Goal: Task Accomplishment & Management: Use online tool/utility

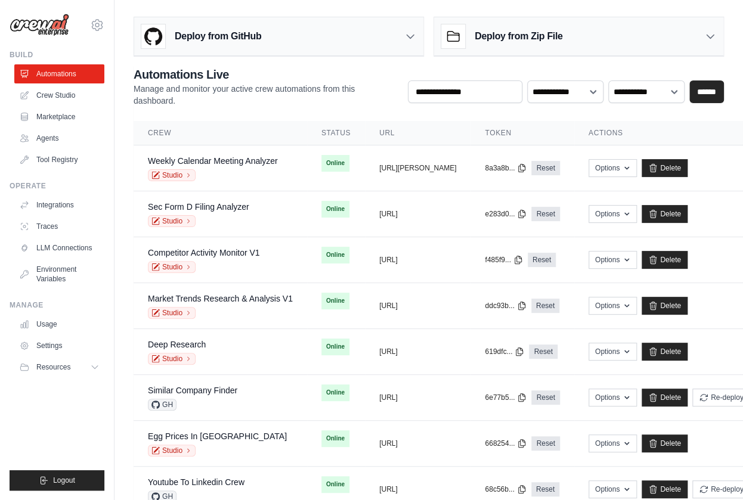
click at [66, 25] on img at bounding box center [40, 25] width 60 height 23
click at [55, 21] on img at bounding box center [40, 25] width 60 height 23
click at [410, 41] on icon at bounding box center [410, 36] width 12 height 12
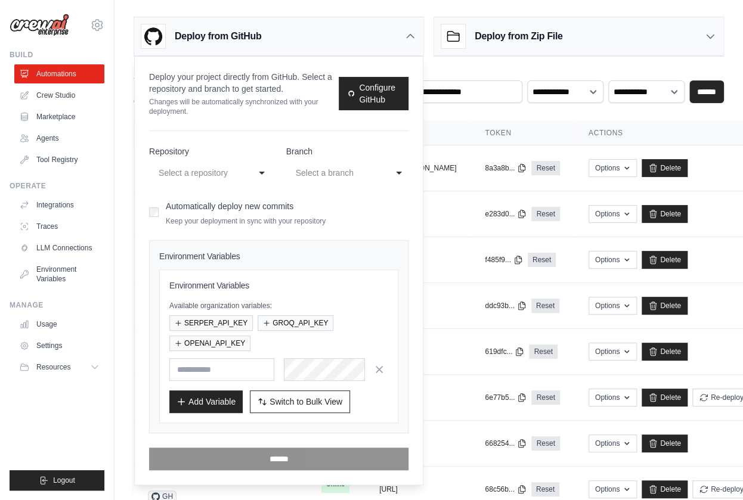
click at [408, 33] on icon at bounding box center [410, 36] width 12 height 12
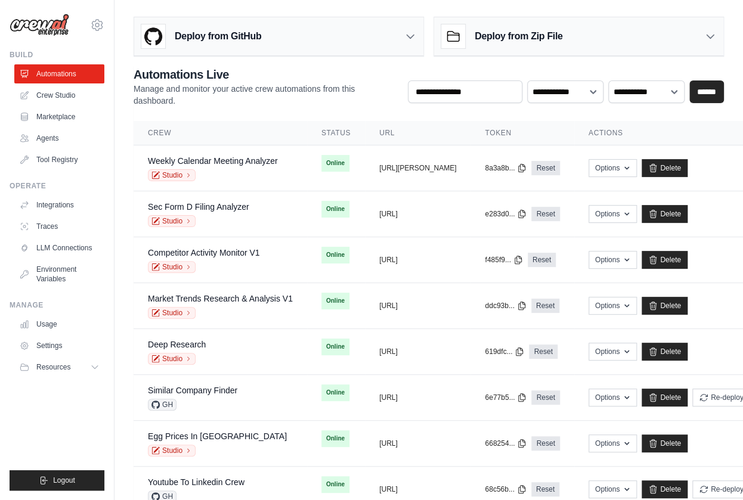
click at [583, 29] on div "Deploy from Zip File" at bounding box center [578, 36] width 289 height 39
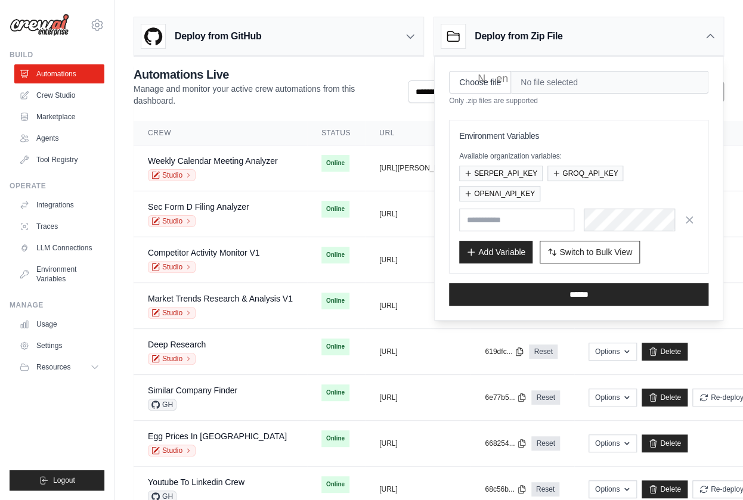
click at [680, 35] on icon at bounding box center [710, 36] width 12 height 12
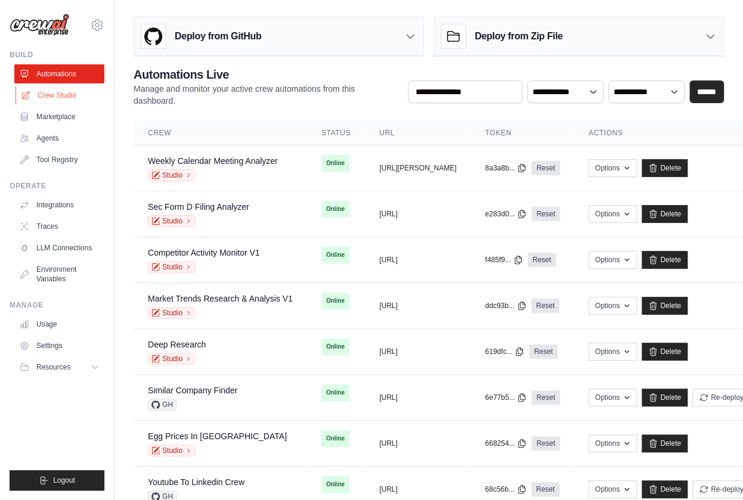
click at [66, 96] on link "Crew Studio" at bounding box center [61, 95] width 90 height 19
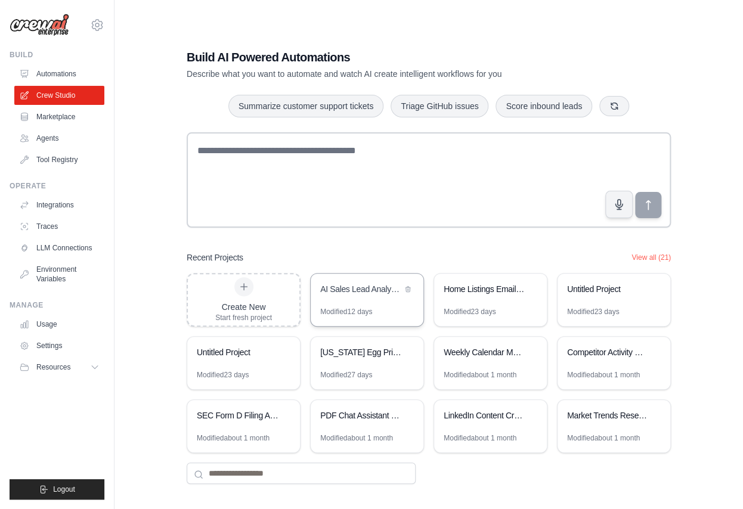
click at [368, 304] on div "AI Sales Lead Analyzer & Router" at bounding box center [367, 290] width 113 height 33
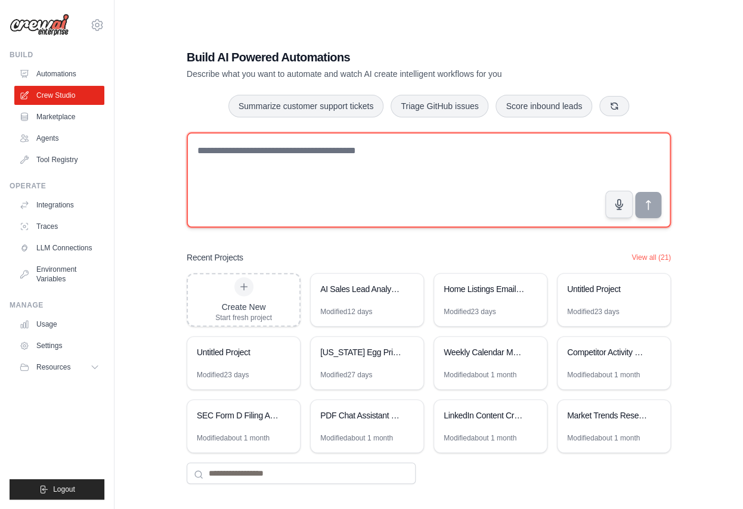
click at [285, 169] on textarea at bounding box center [429, 179] width 484 height 95
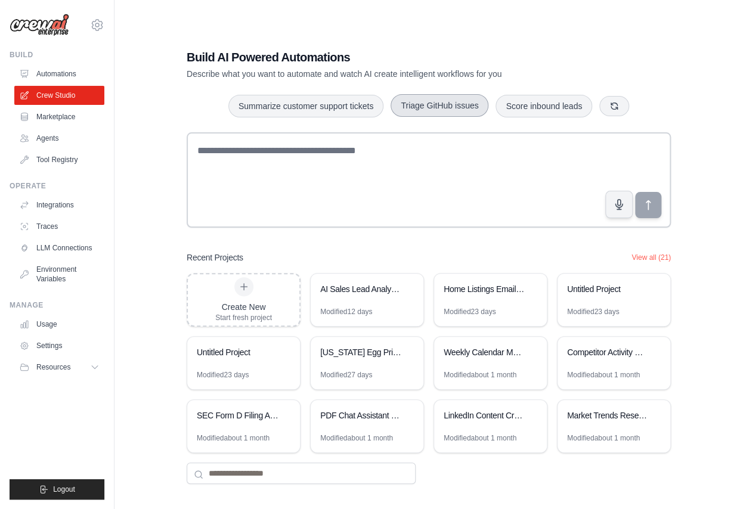
click at [442, 100] on button "Triage GitHub issues" at bounding box center [440, 105] width 98 height 23
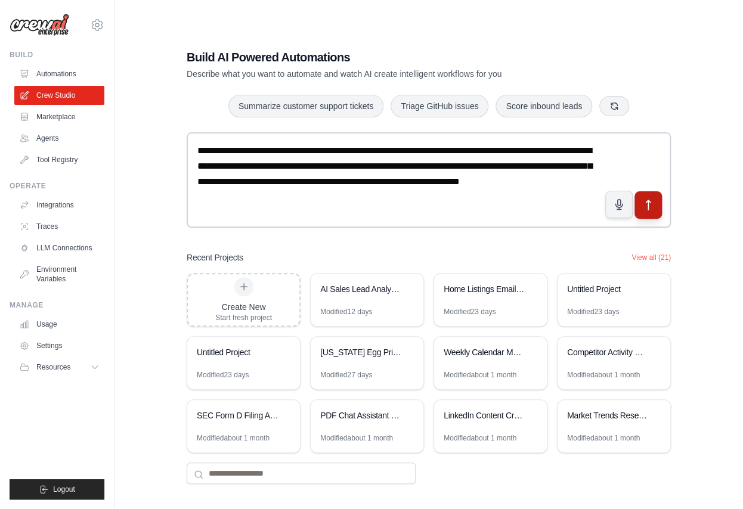
click at [658, 204] on button "submit" at bounding box center [647, 204] width 27 height 27
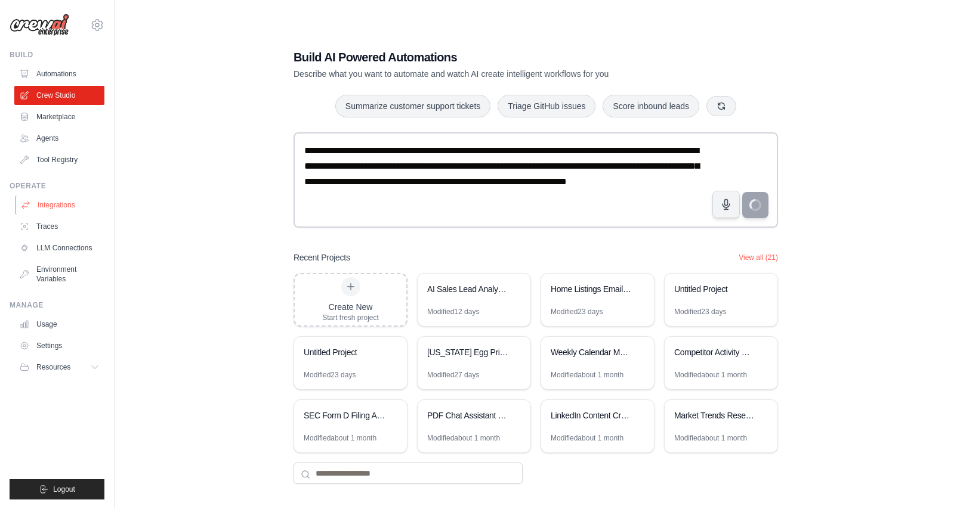
click at [45, 197] on link "Integrations" at bounding box center [61, 205] width 90 height 19
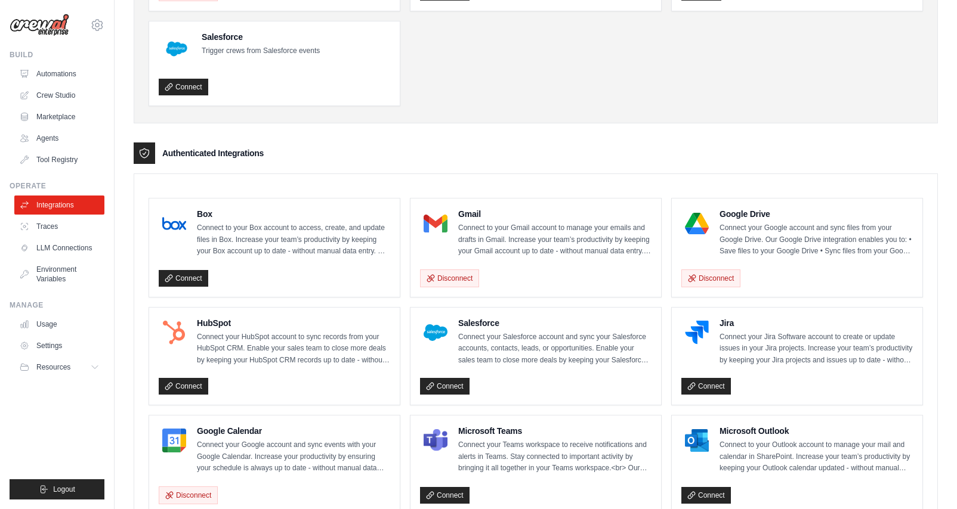
scroll to position [178, 0]
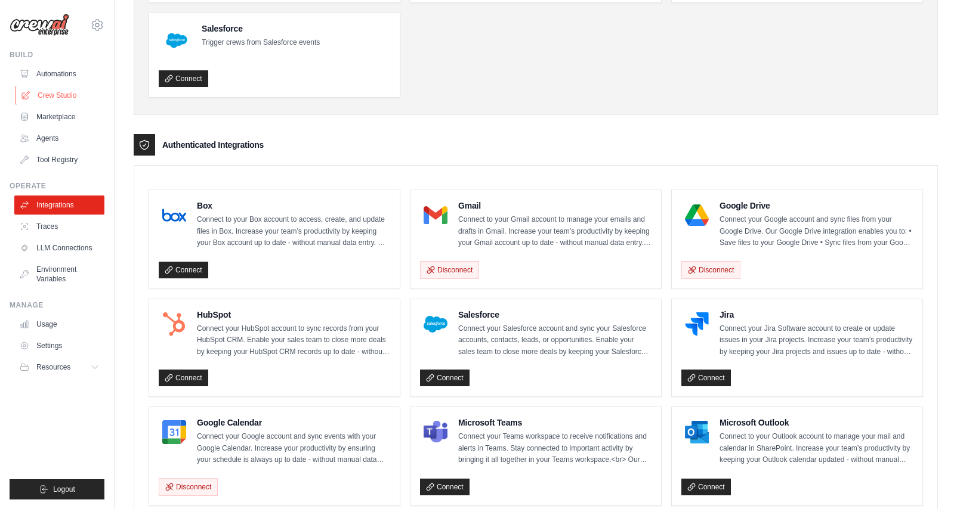
click at [53, 98] on link "Crew Studio" at bounding box center [61, 95] width 90 height 19
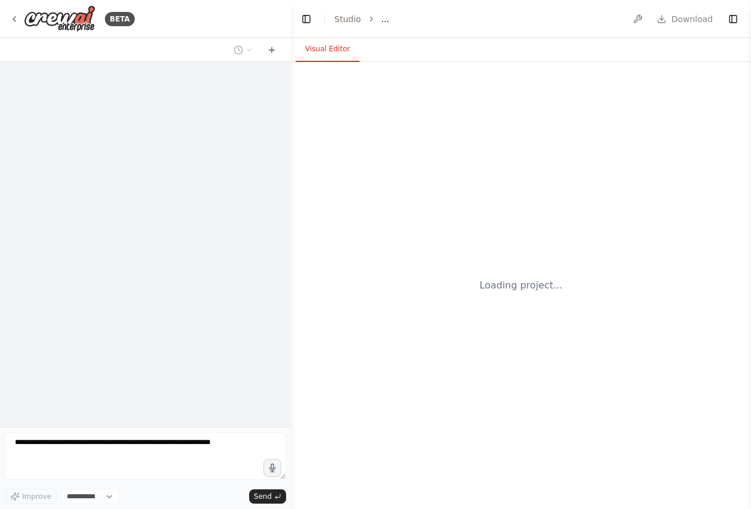
select select "****"
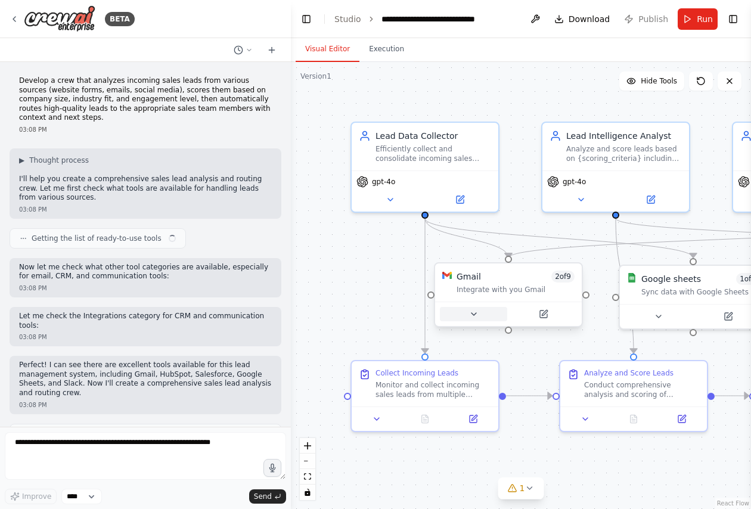
scroll to position [942, 0]
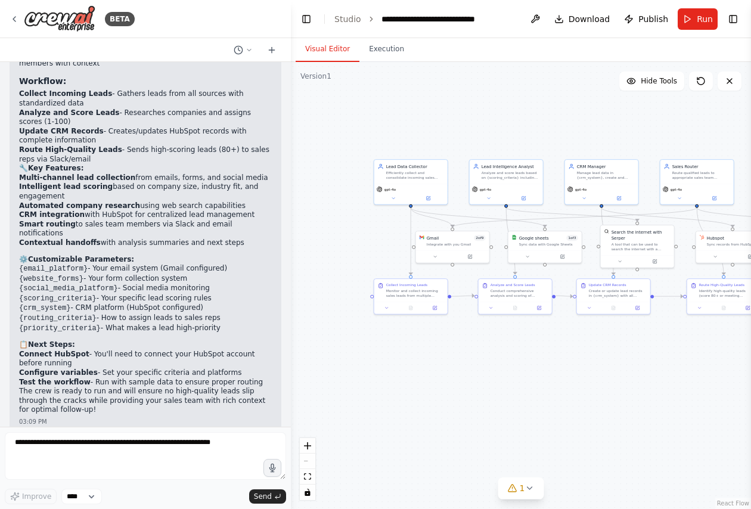
drag, startPoint x: 444, startPoint y: 315, endPoint x: 362, endPoint y: 284, distance: 88.2
click at [362, 284] on div ".deletable-edge-delete-btn { width: 20px; height: 20px; border: 0px solid #ffff…" at bounding box center [521, 285] width 460 height 447
click at [15, 21] on icon at bounding box center [15, 19] width 10 height 10
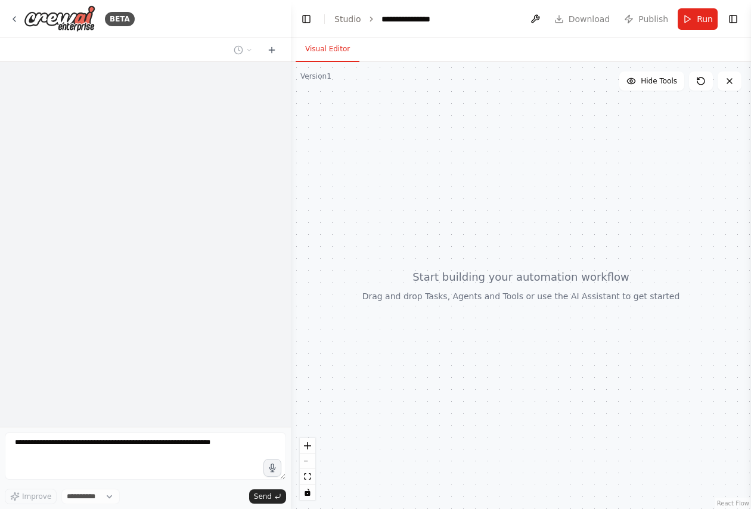
select select "****"
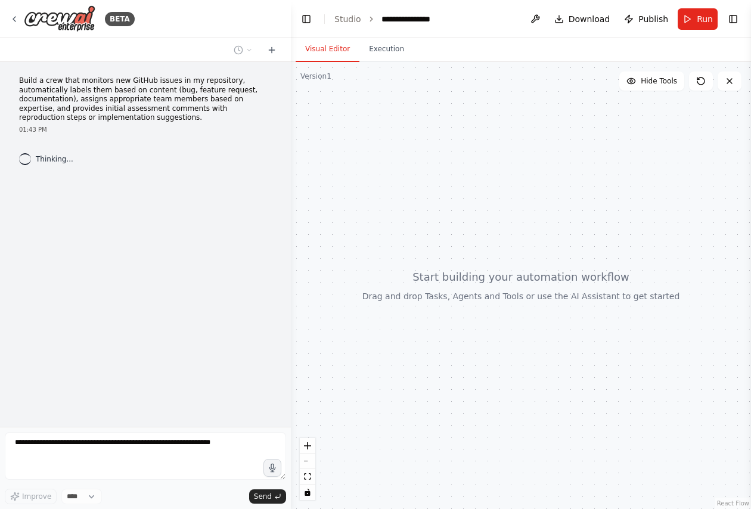
drag, startPoint x: 749, startPoint y: 247, endPoint x: 821, endPoint y: 245, distance: 72.2
click at [751, 245] on html "**********" at bounding box center [375, 254] width 751 height 509
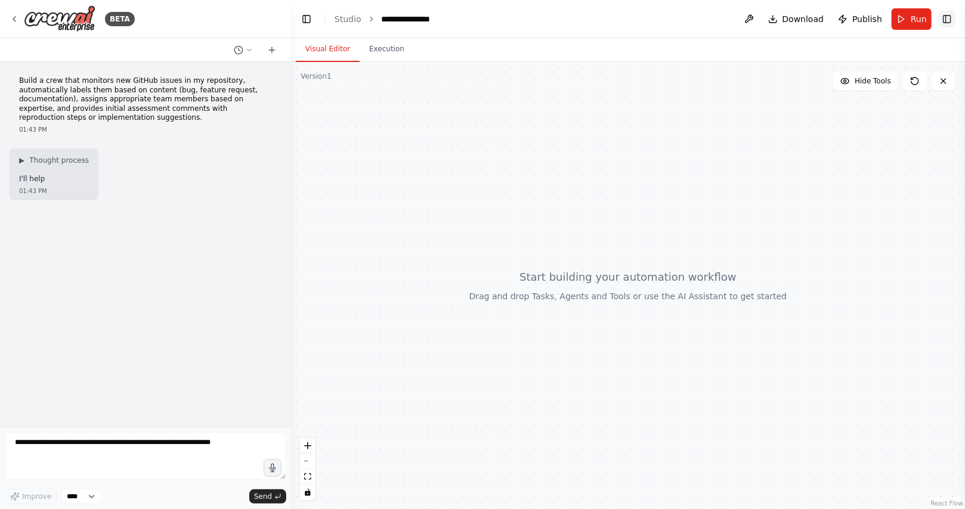
click at [751, 18] on button "Toggle Right Sidebar" at bounding box center [947, 19] width 17 height 17
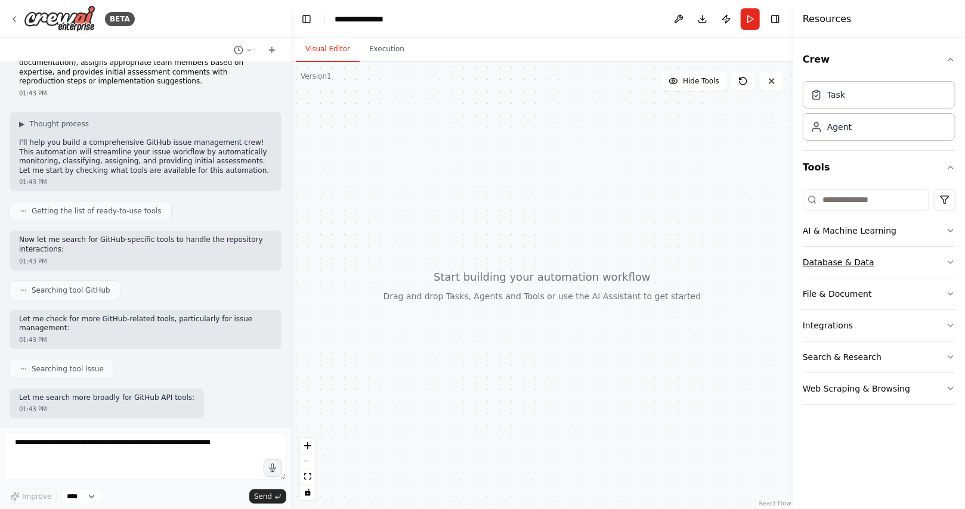
scroll to position [97, 0]
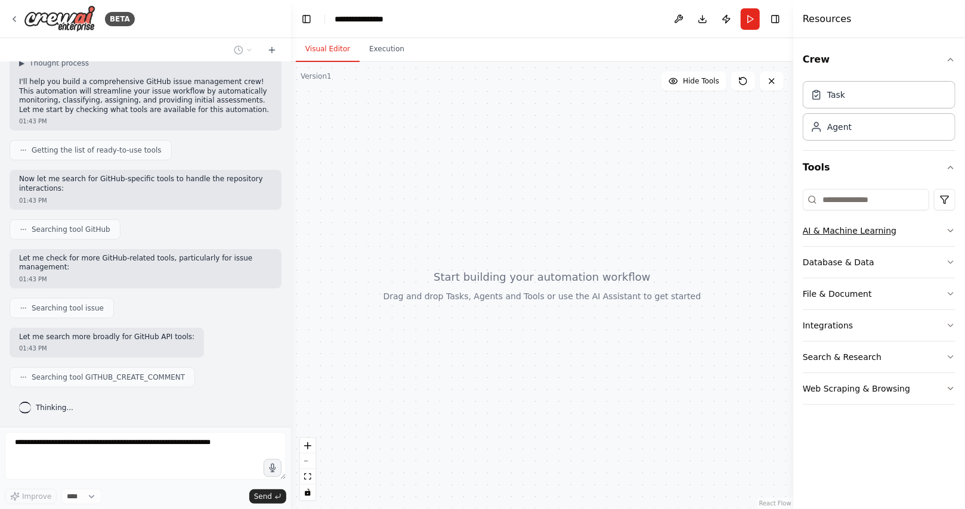
click at [751, 228] on icon "button" at bounding box center [951, 231] width 10 height 10
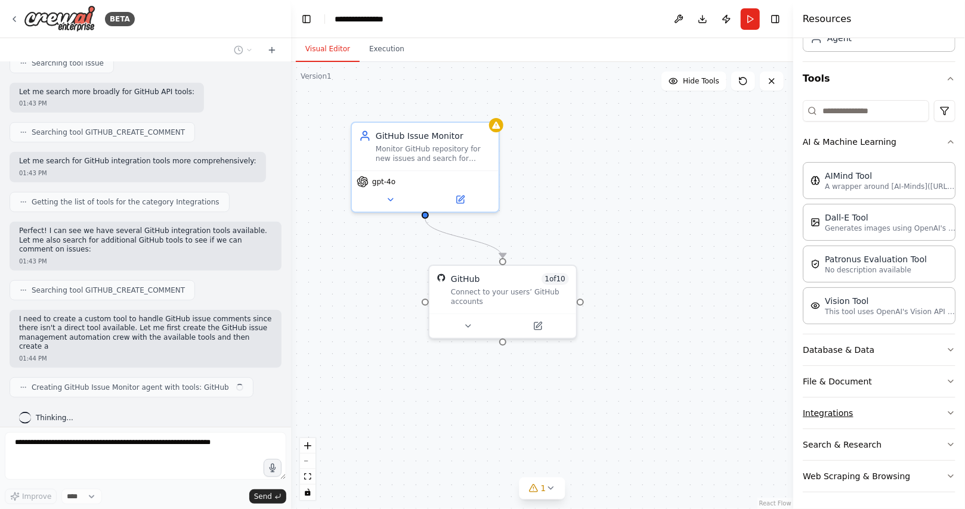
scroll to position [351, 0]
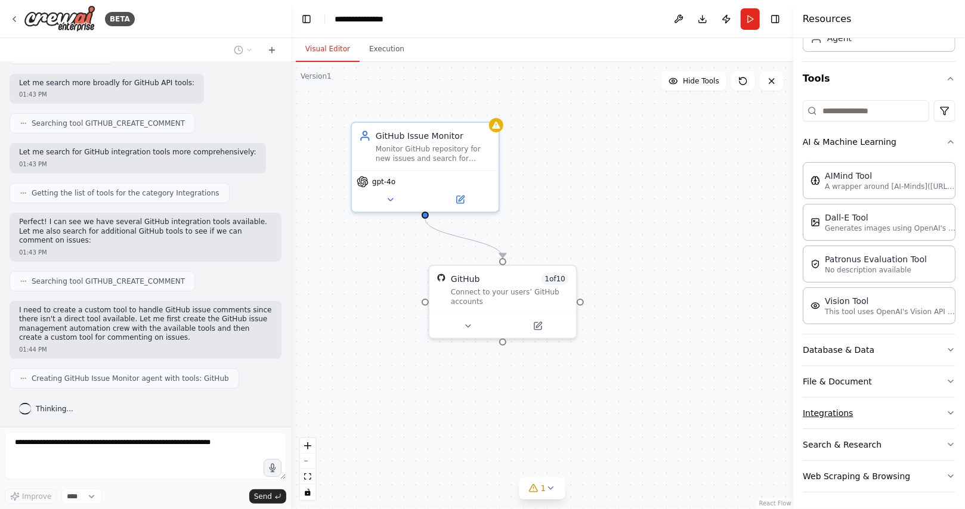
click at [751, 408] on button "Integrations" at bounding box center [879, 413] width 153 height 31
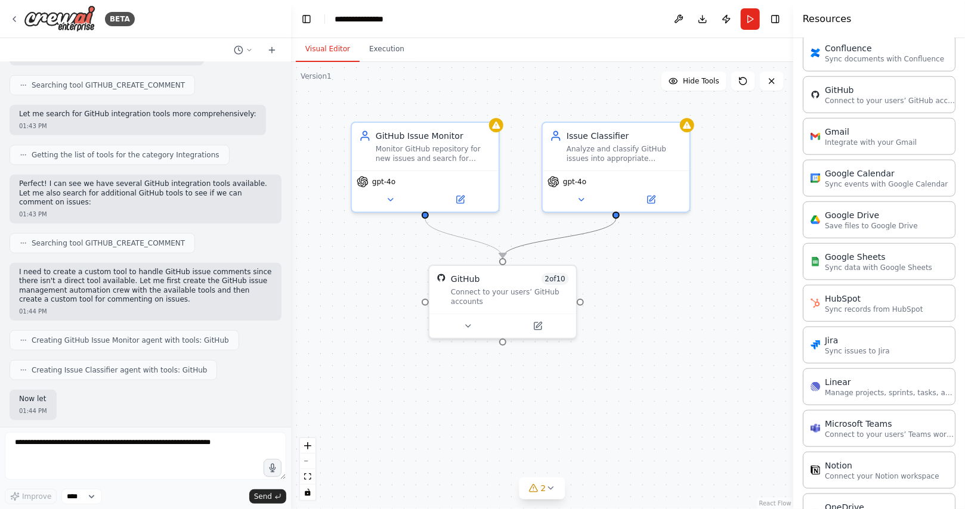
scroll to position [627, 0]
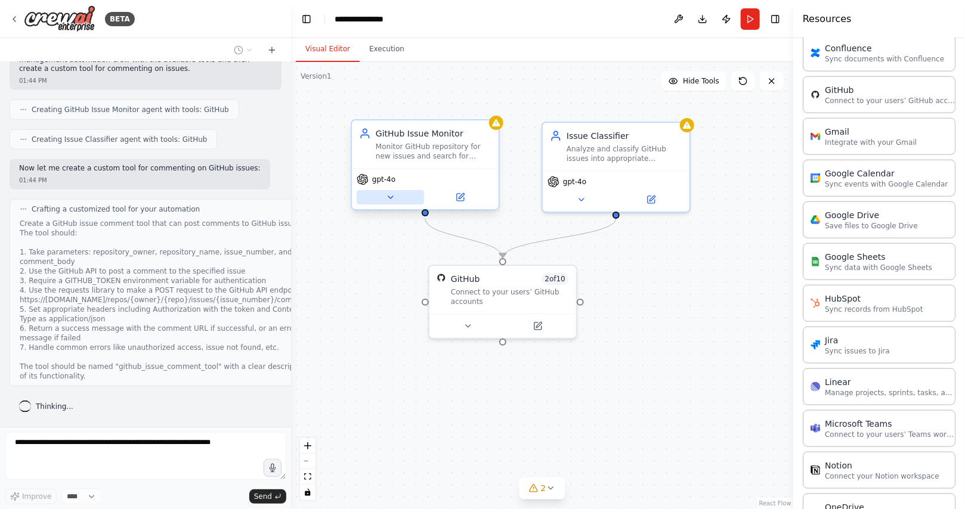
click at [393, 196] on icon at bounding box center [391, 198] width 10 height 10
click at [396, 198] on button at bounding box center [390, 197] width 67 height 14
click at [387, 196] on icon at bounding box center [391, 198] width 10 height 10
click at [388, 199] on icon at bounding box center [391, 198] width 10 height 10
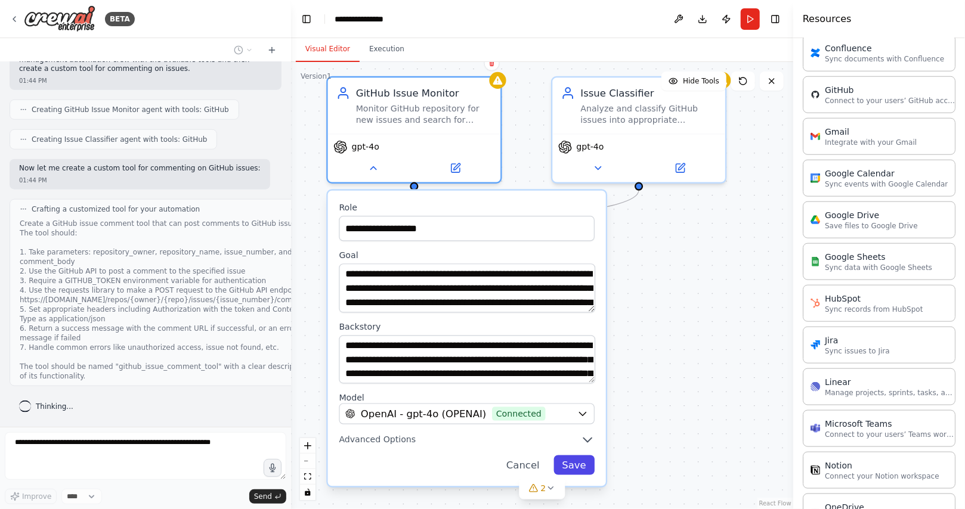
click at [580, 461] on button "Save" at bounding box center [573, 466] width 41 height 20
click at [379, 171] on button at bounding box center [372, 165] width 79 height 17
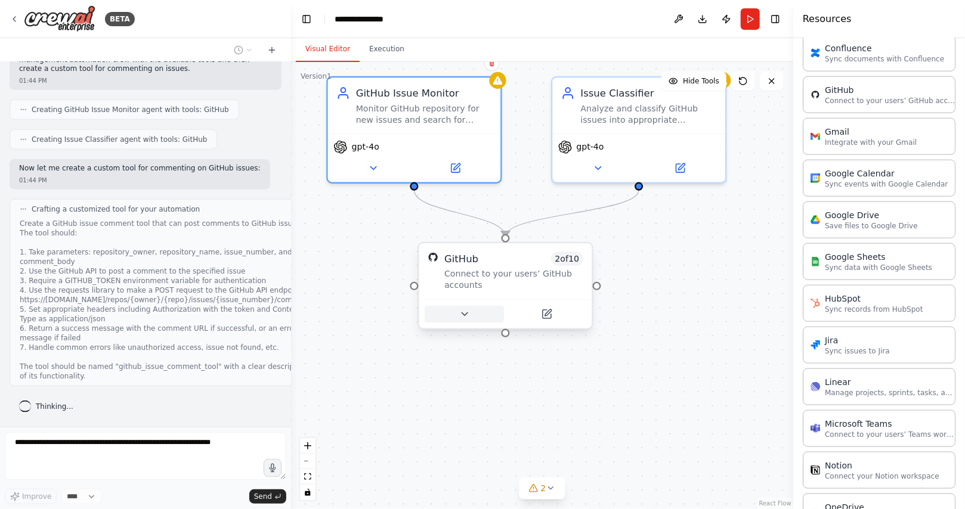
click at [462, 311] on icon at bounding box center [464, 314] width 11 height 11
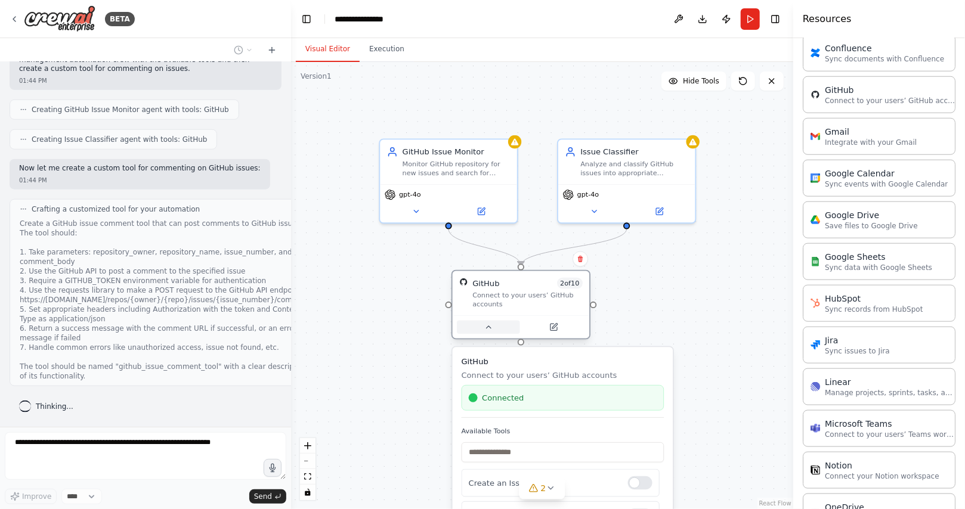
click at [489, 333] on button at bounding box center [488, 327] width 63 height 13
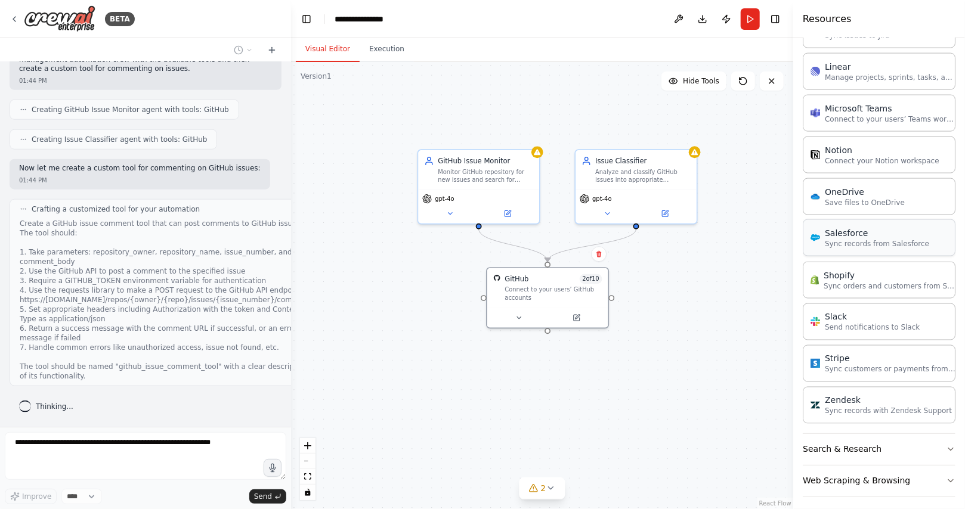
scroll to position [832, 0]
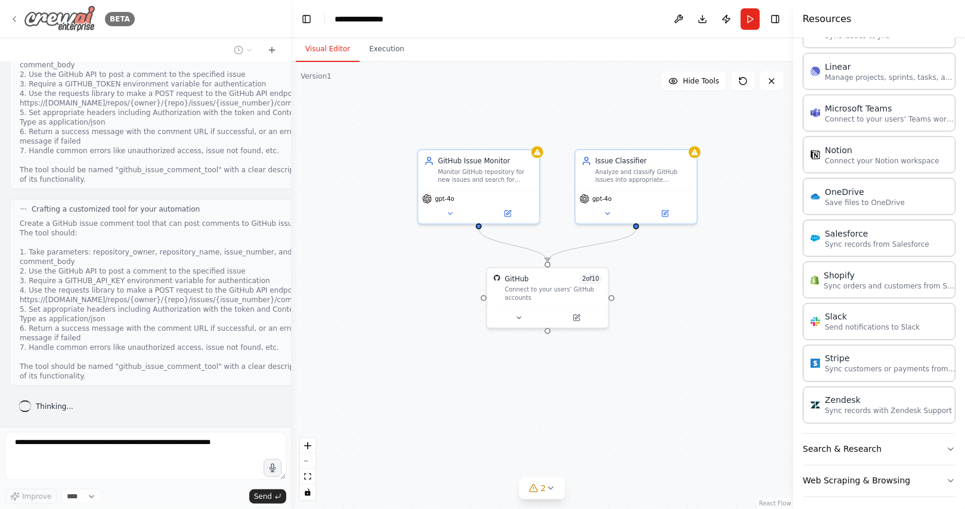
click at [16, 20] on icon at bounding box center [15, 19] width 10 height 10
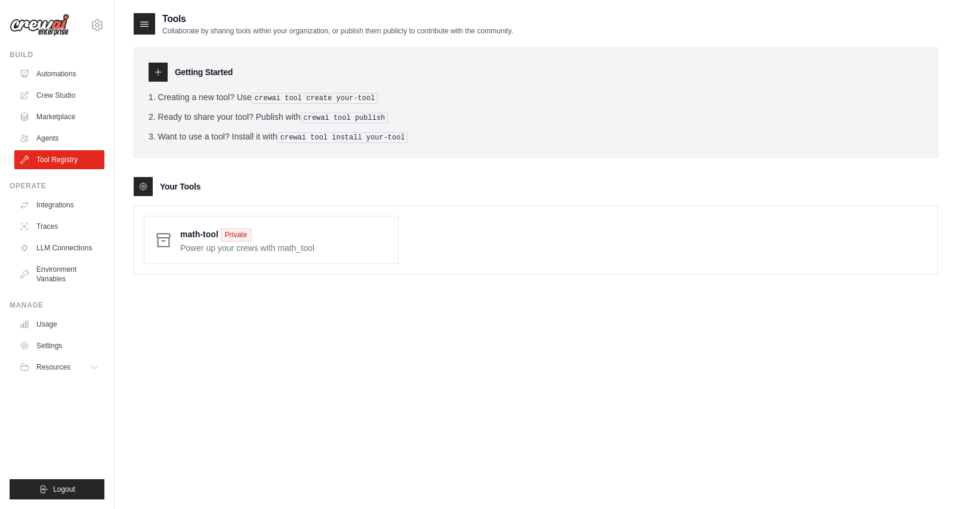
click at [387, 389] on div "Tools Collaborate by sharing tools within your organization, or publish them pu…" at bounding box center [536, 266] width 804 height 509
click at [55, 135] on link "Agents" at bounding box center [61, 138] width 90 height 19
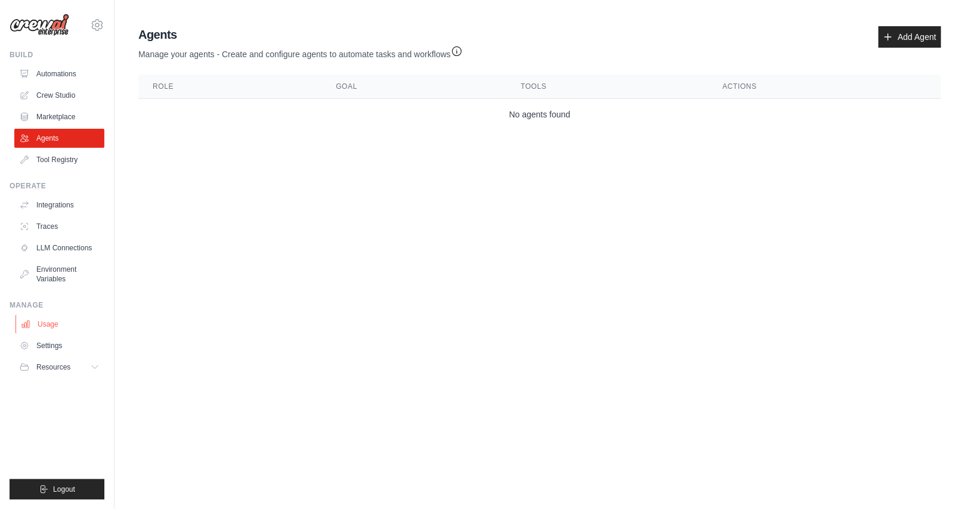
click at [45, 325] on link "Usage" at bounding box center [61, 324] width 90 height 19
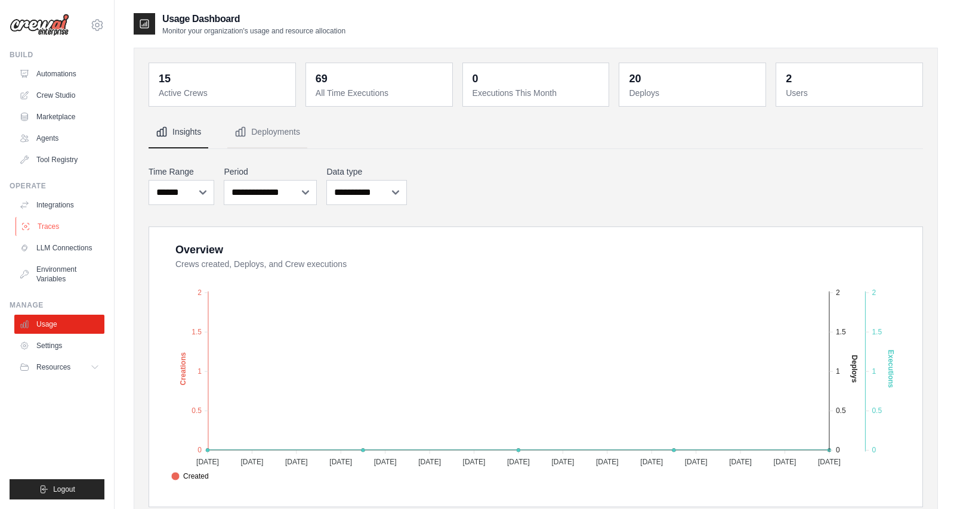
click at [55, 225] on link "Traces" at bounding box center [61, 226] width 90 height 19
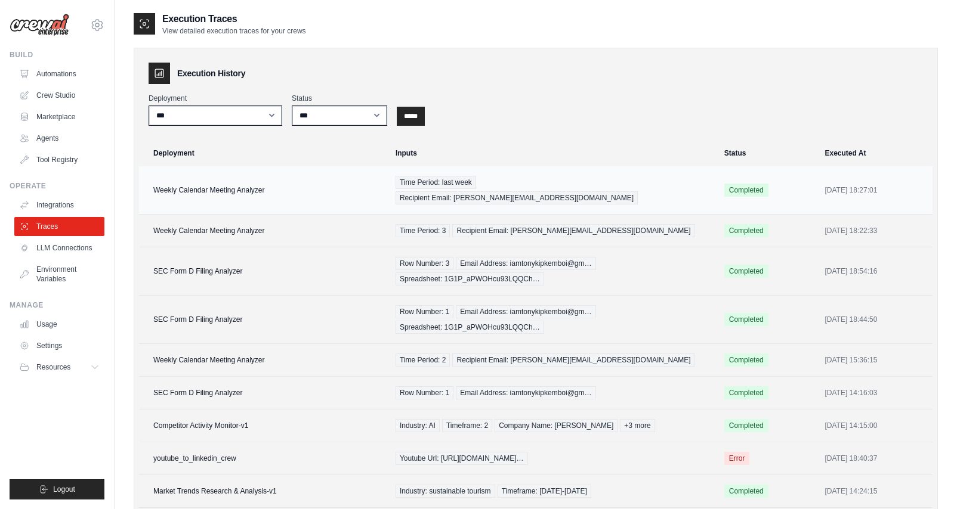
click at [225, 179] on td "Weekly Calendar Meeting Analyzer" at bounding box center [263, 190] width 249 height 48
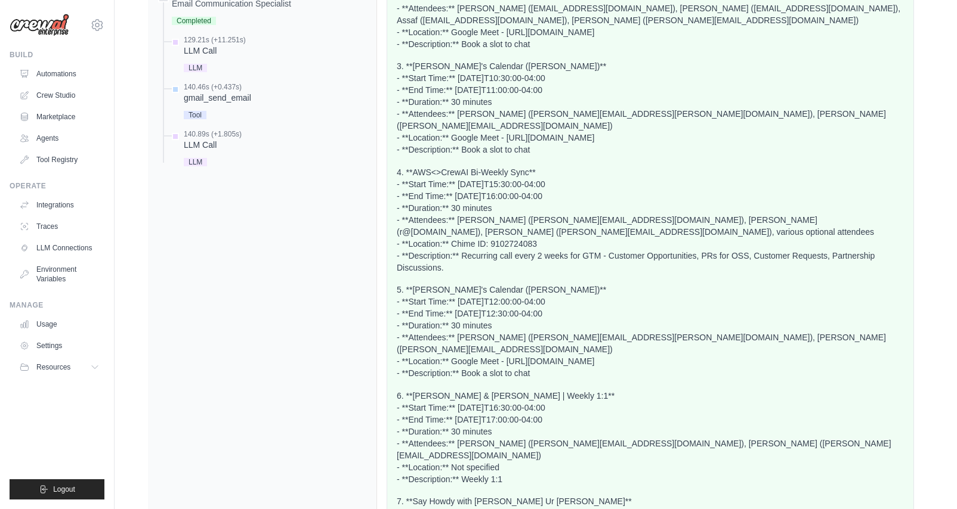
scroll to position [1079, 0]
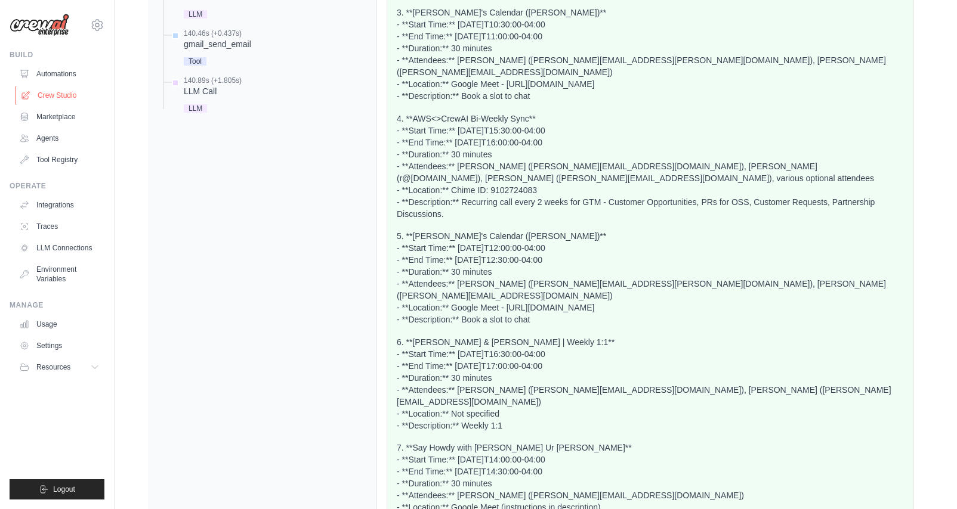
click at [38, 96] on link "Crew Studio" at bounding box center [61, 95] width 90 height 19
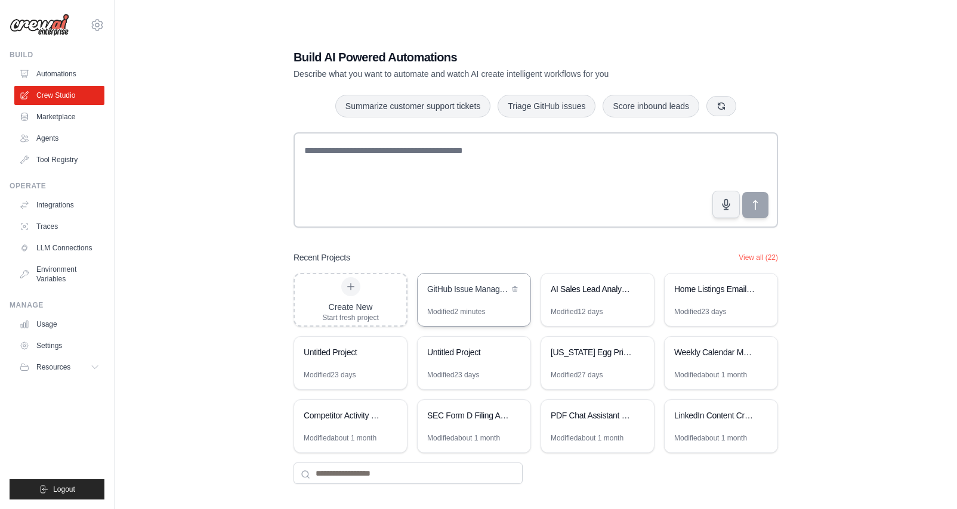
click at [465, 291] on div "GitHub Issue Management Automation" at bounding box center [468, 289] width 82 height 12
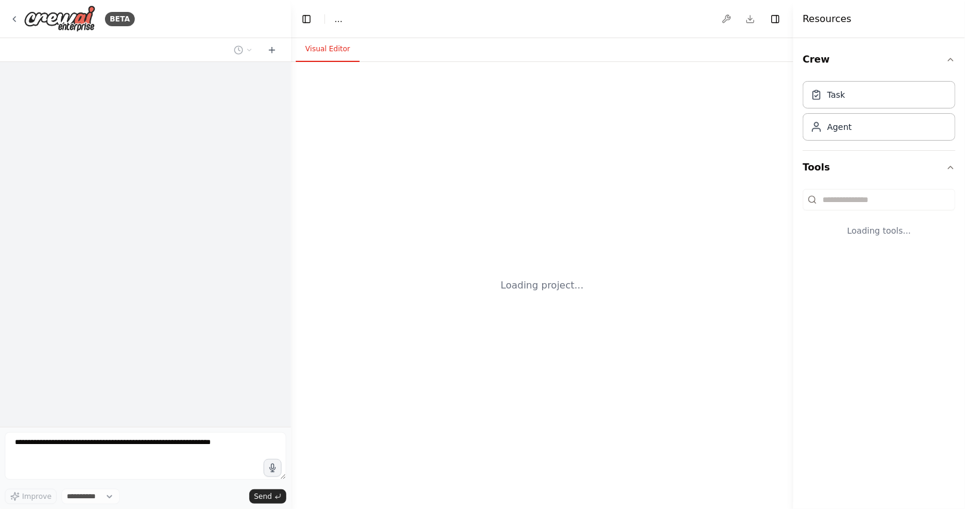
select select "****"
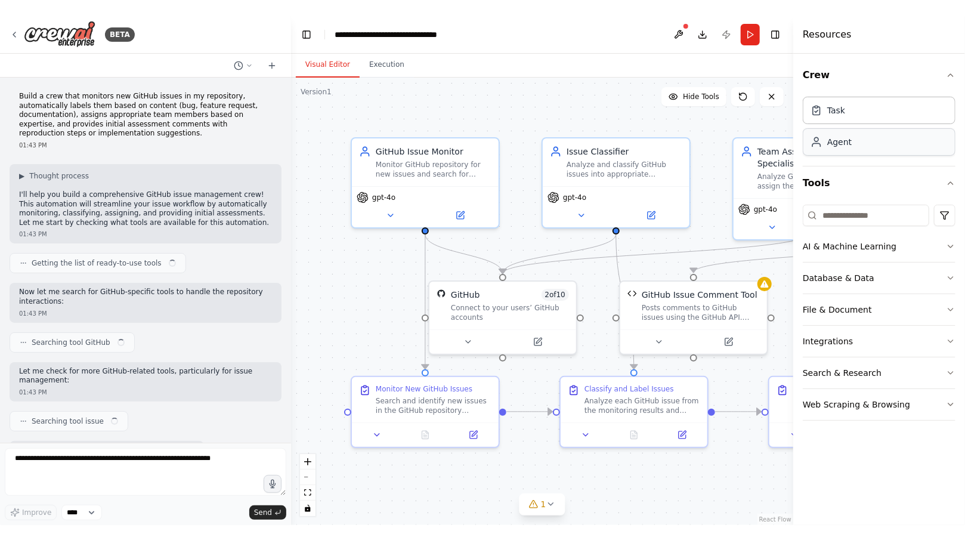
scroll to position [1914, 0]
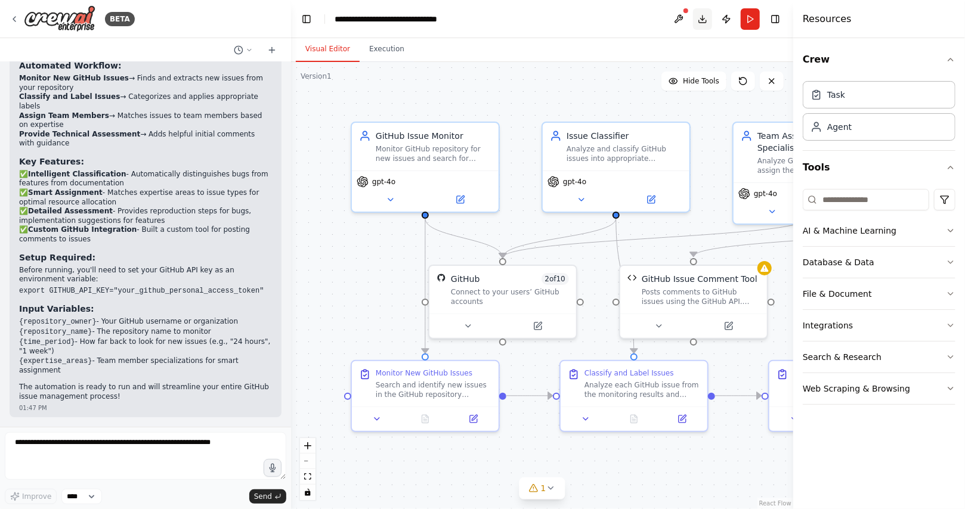
click at [768, 24] on button "Toggle Right Sidebar" at bounding box center [775, 19] width 17 height 17
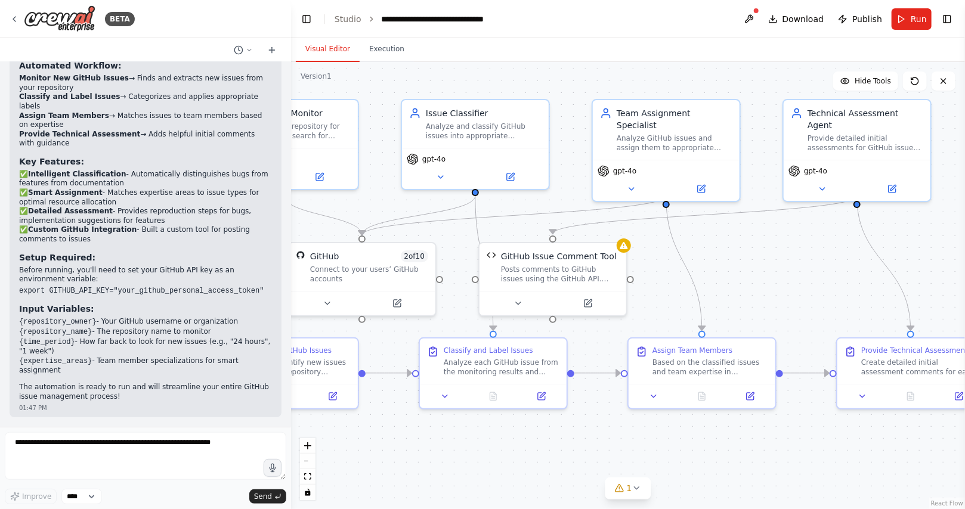
drag, startPoint x: 794, startPoint y: 300, endPoint x: 656, endPoint y: 275, distance: 140.6
click at [655, 276] on div ".deletable-edge-delete-btn { width: 20px; height: 20px; border: 0px solid #ffff…" at bounding box center [628, 285] width 674 height 447
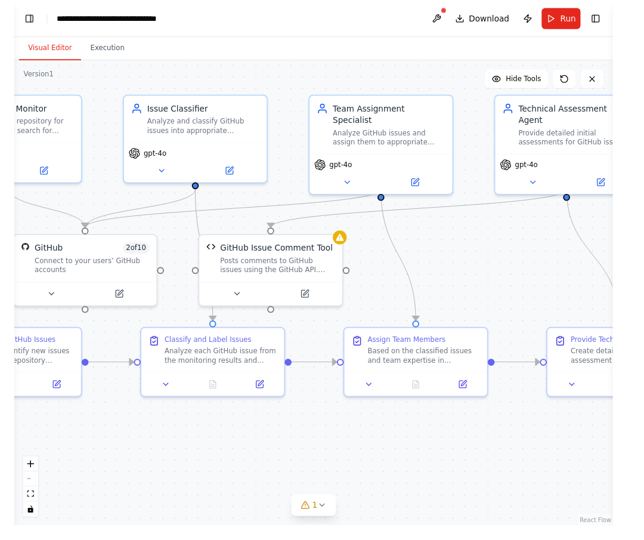
scroll to position [1793, 0]
